Goal: Find specific page/section: Find specific page/section

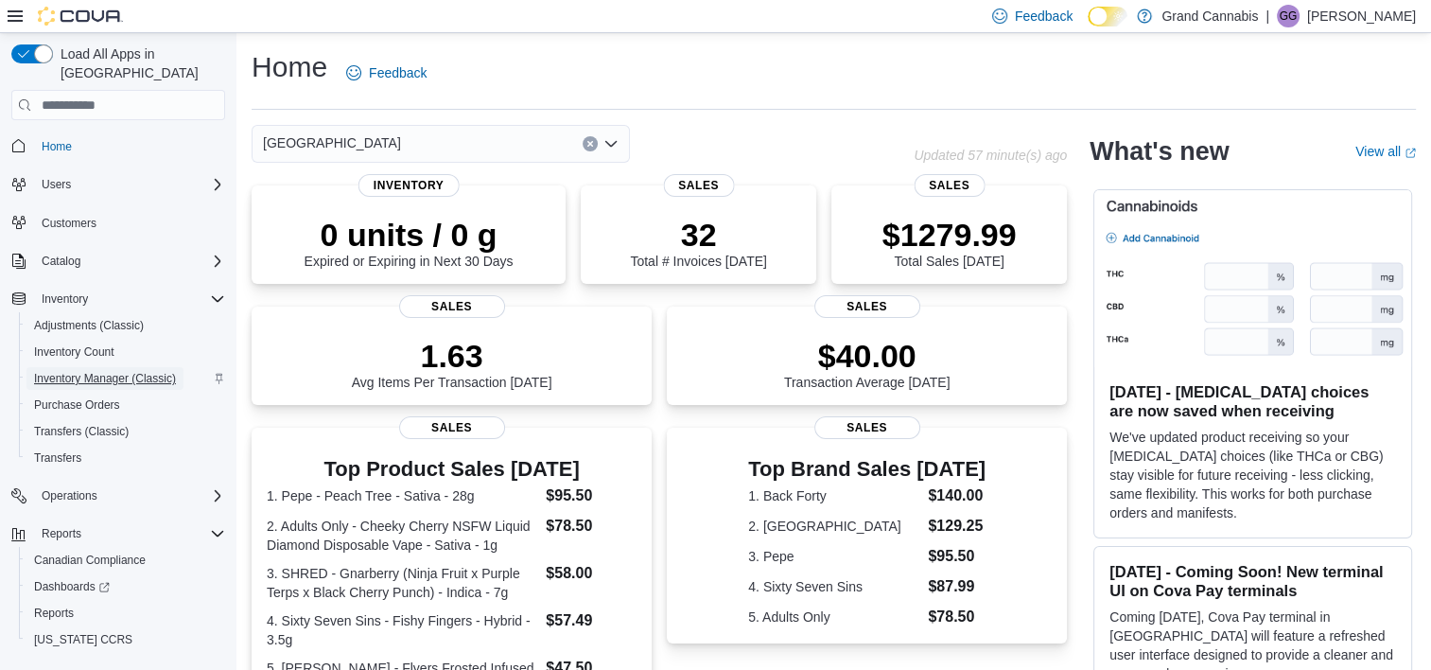
click at [118, 371] on span "Inventory Manager (Classic)" at bounding box center [105, 378] width 142 height 15
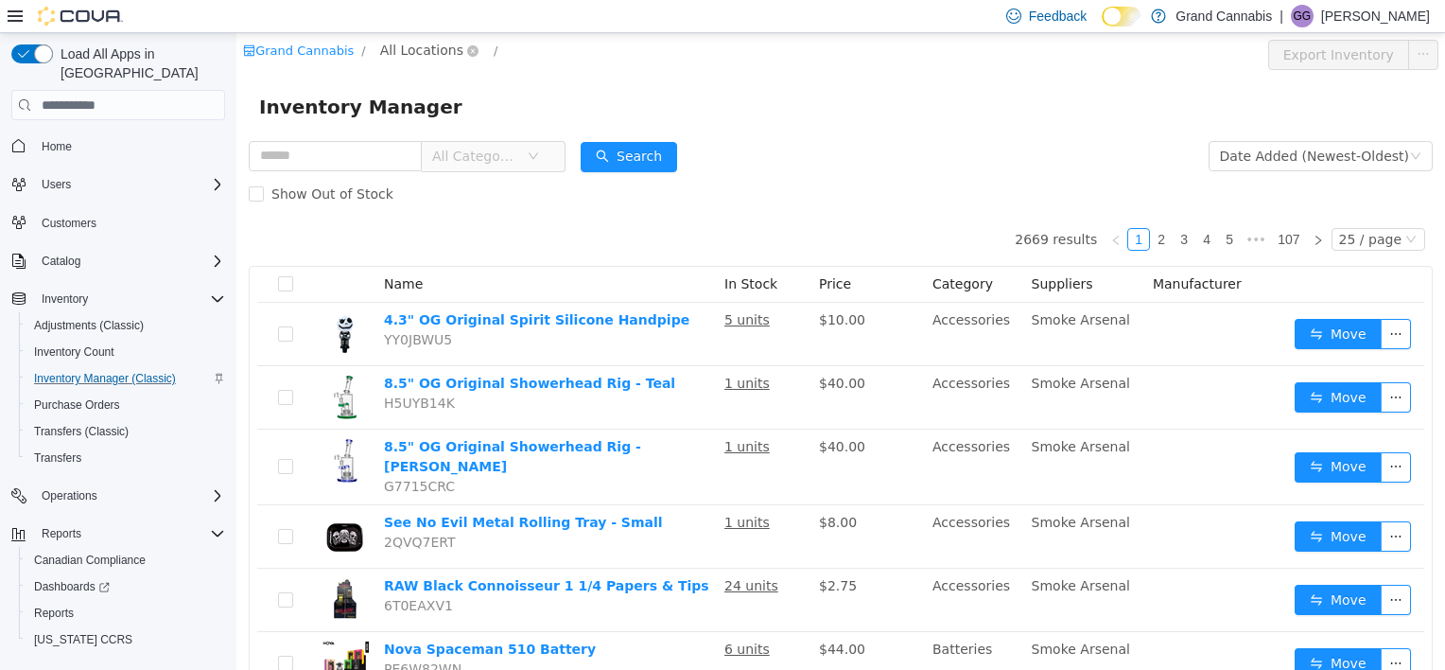
click at [412, 44] on span "All Locations" at bounding box center [421, 50] width 83 height 21
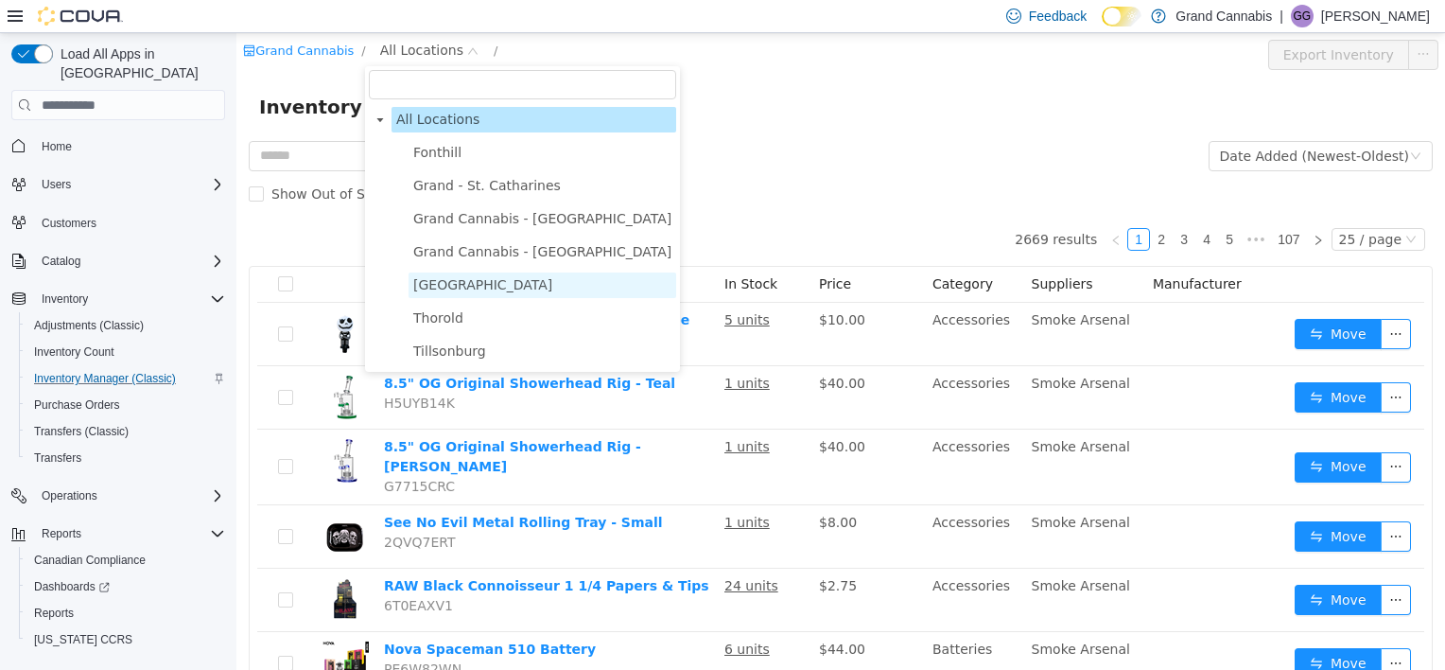
click at [468, 286] on span "[GEOGRAPHIC_DATA]" at bounding box center [482, 284] width 139 height 15
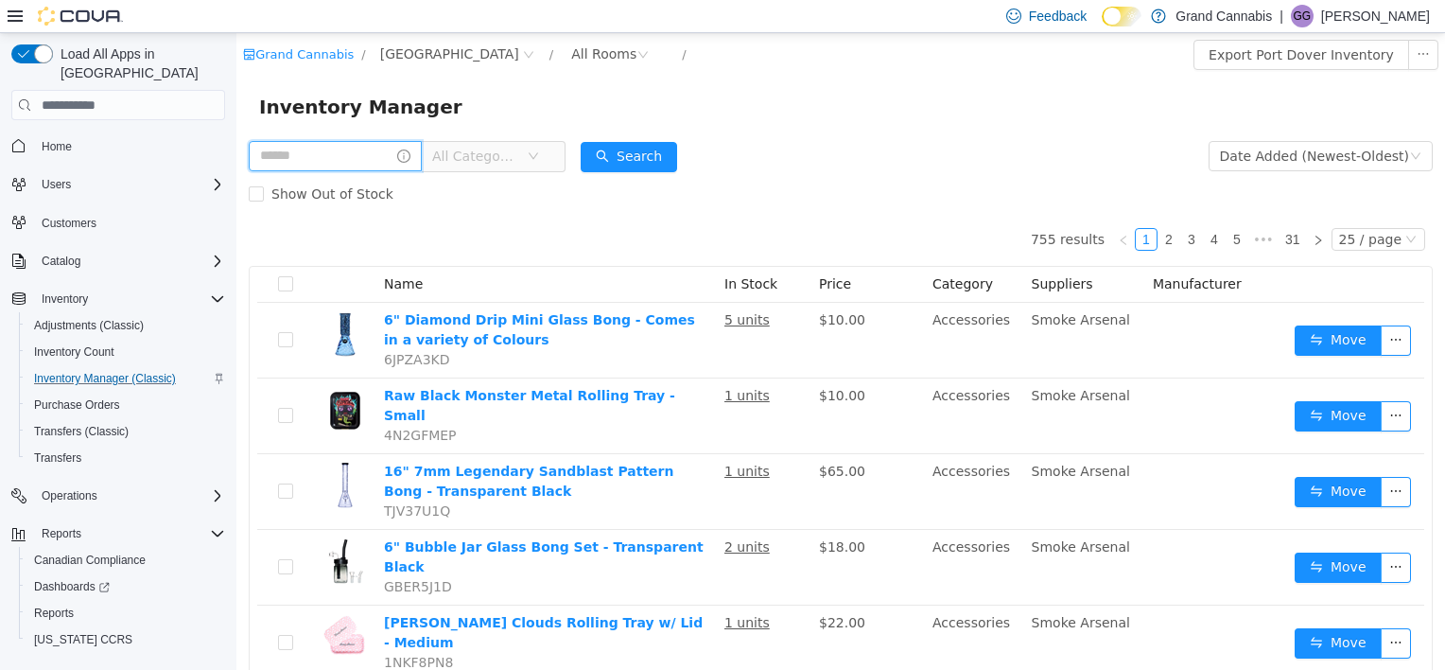
click at [366, 165] on input "text" at bounding box center [335, 156] width 173 height 30
type input "**********"
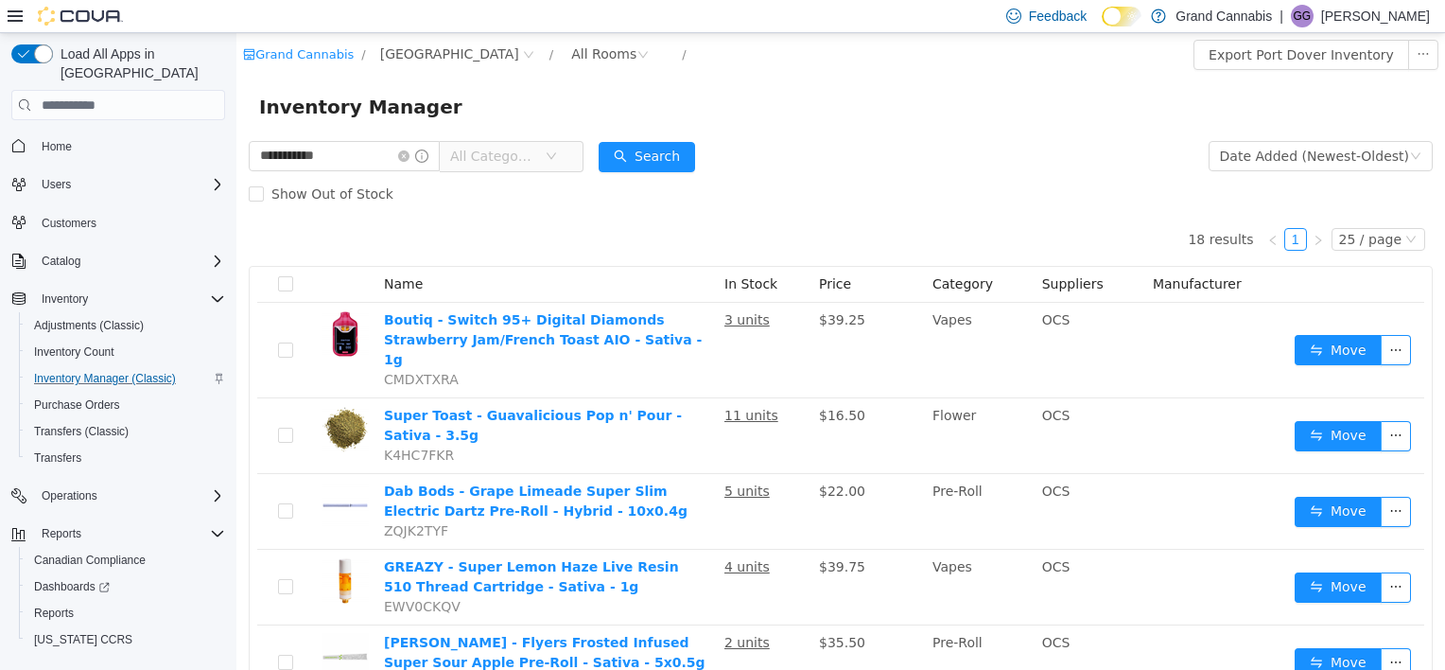
click at [545, 157] on span "All Categories" at bounding box center [497, 156] width 95 height 28
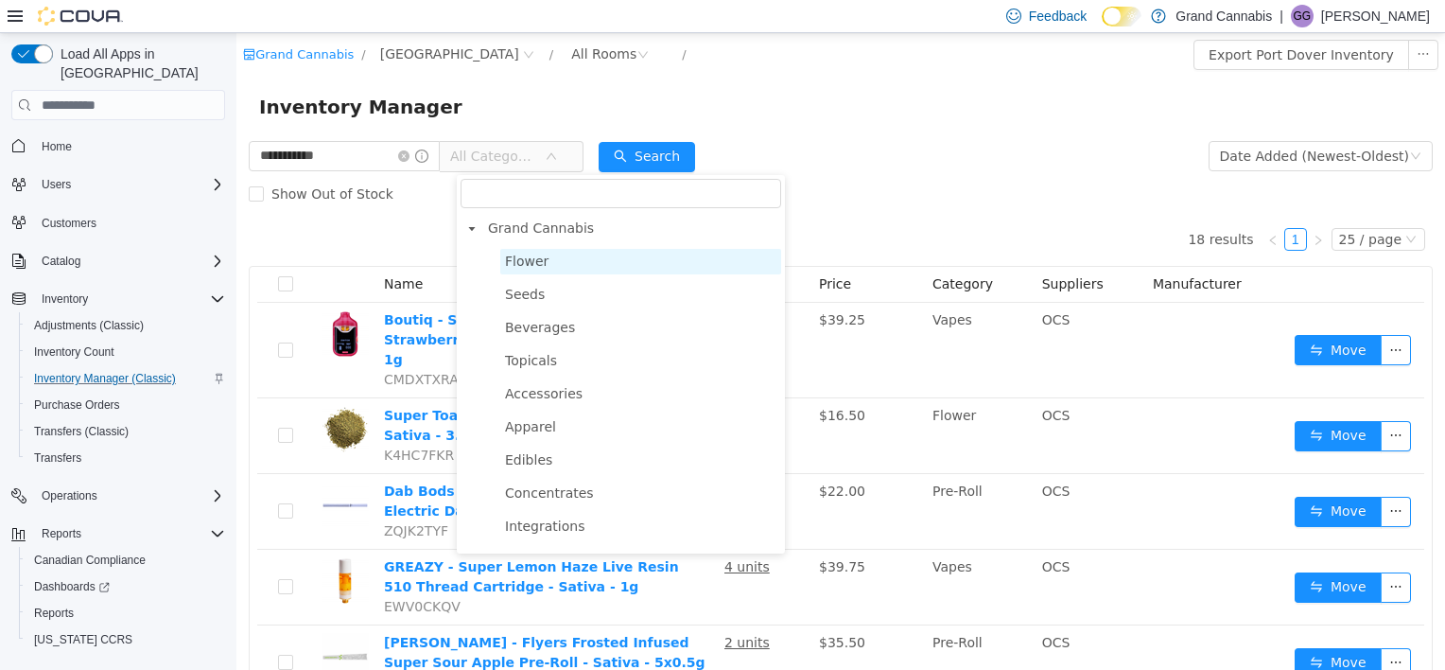
click at [557, 270] on span "Flower" at bounding box center [640, 262] width 281 height 26
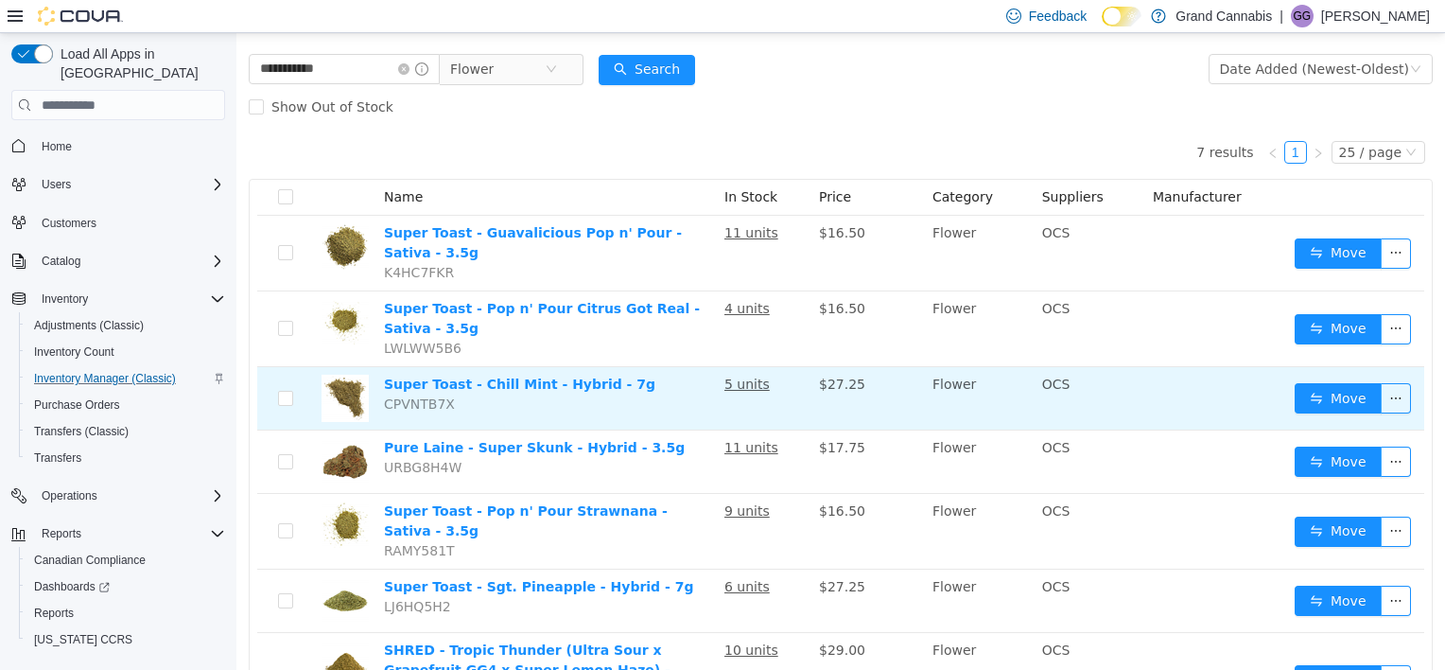
scroll to position [59, 0]
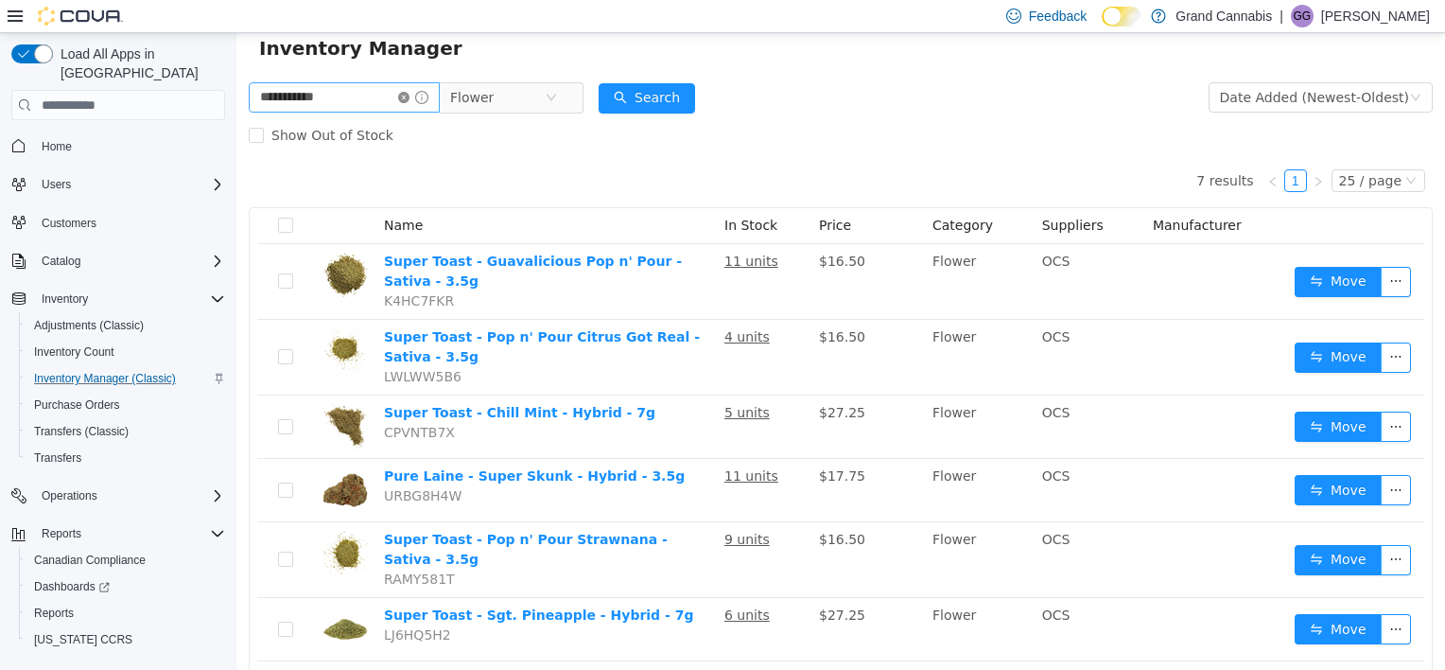
click at [410, 94] on icon "icon: close-circle" at bounding box center [403, 97] width 11 height 11
